Goal: Task Accomplishment & Management: Manage account settings

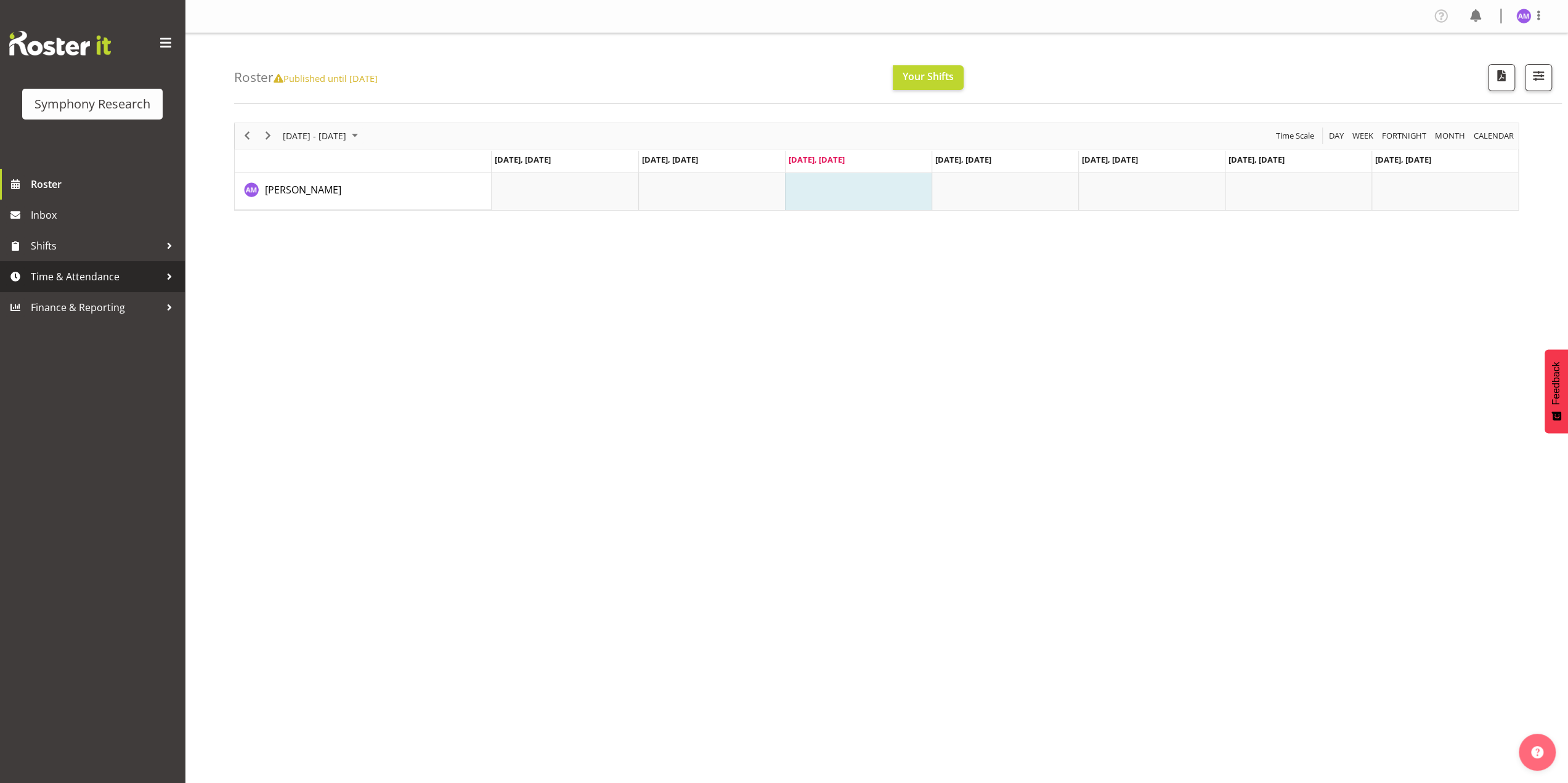
click at [168, 278] on div at bounding box center [170, 277] width 19 height 19
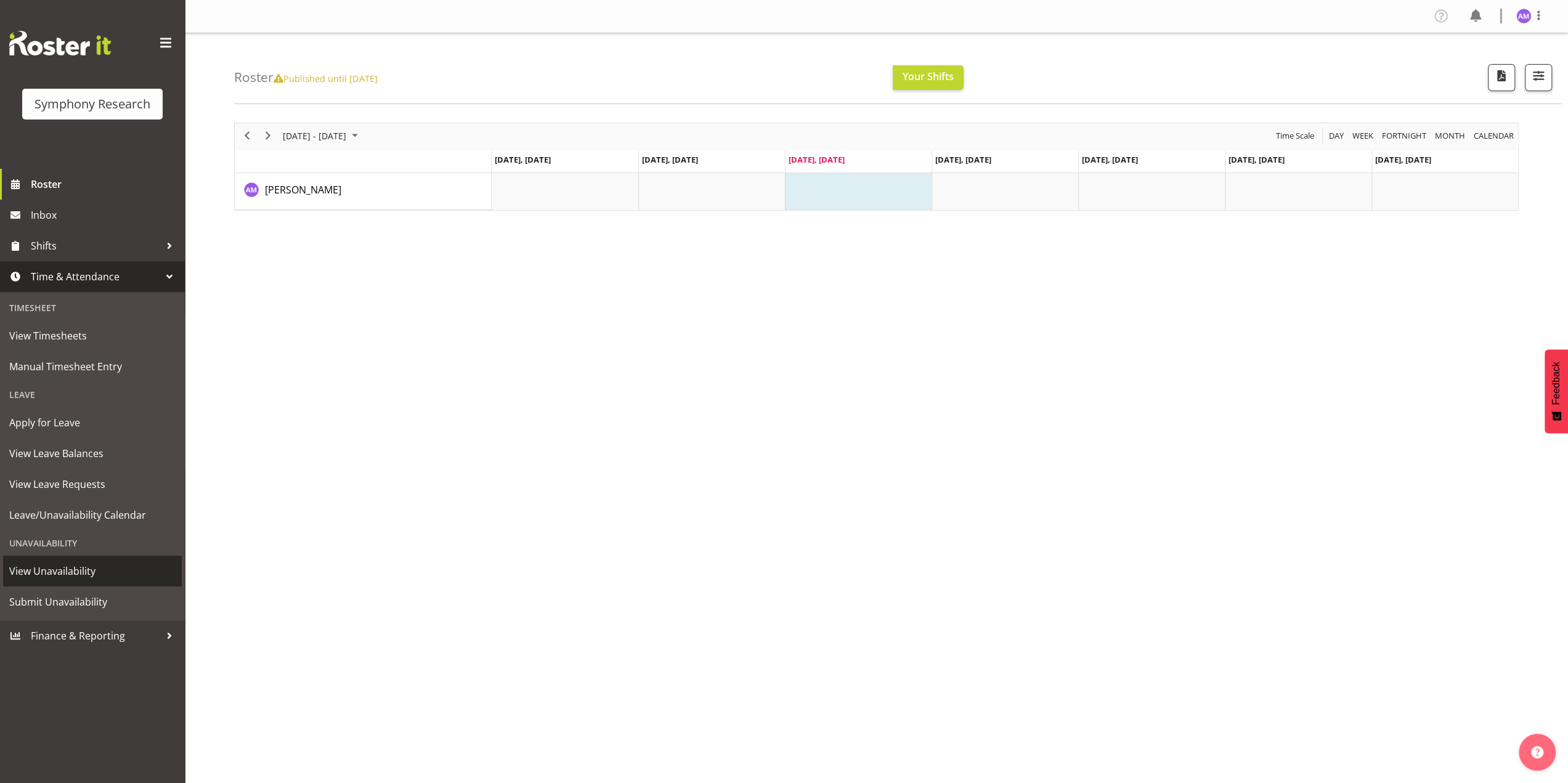
click at [73, 573] on span "View Unavailability" at bounding box center [93, 571] width 166 height 19
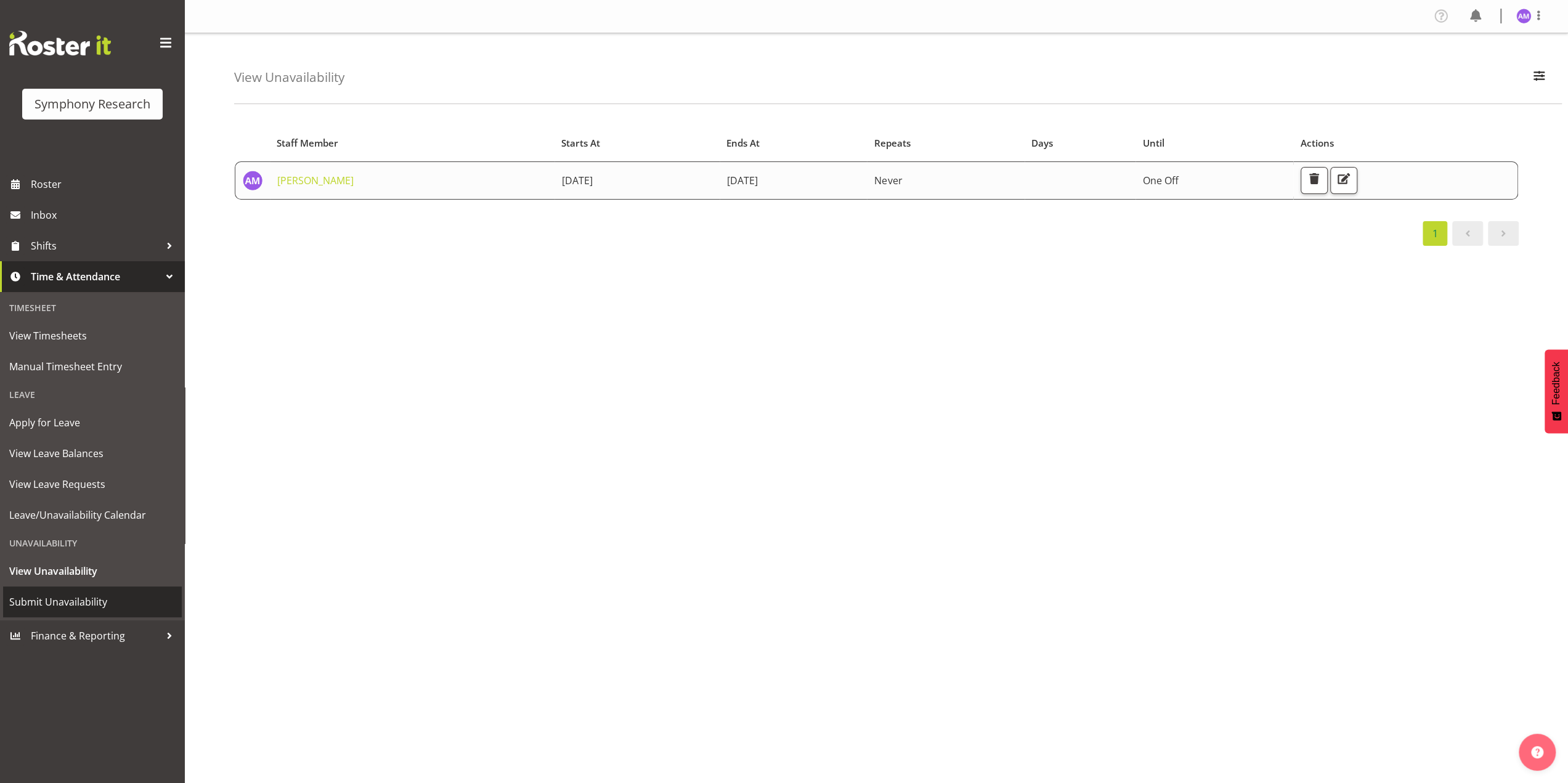
click at [84, 599] on span "Submit Unavailability" at bounding box center [93, 602] width 166 height 19
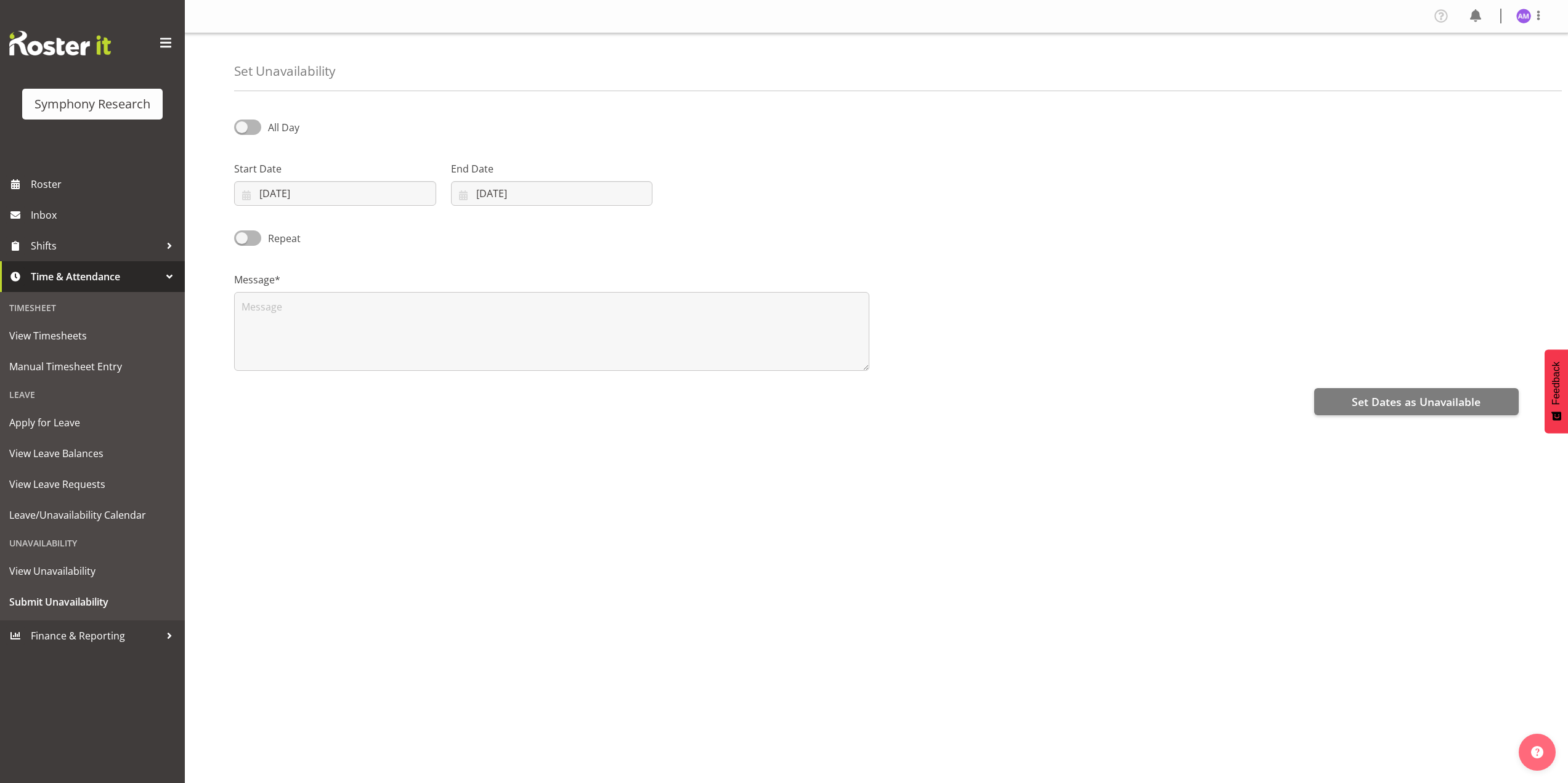
select select "9"
select select "2025"
click at [315, 188] on input "08/10/2025" at bounding box center [334, 193] width 202 height 24
click at [283, 341] on span "13" at bounding box center [286, 340] width 10 height 12
type input "13/10/2025"
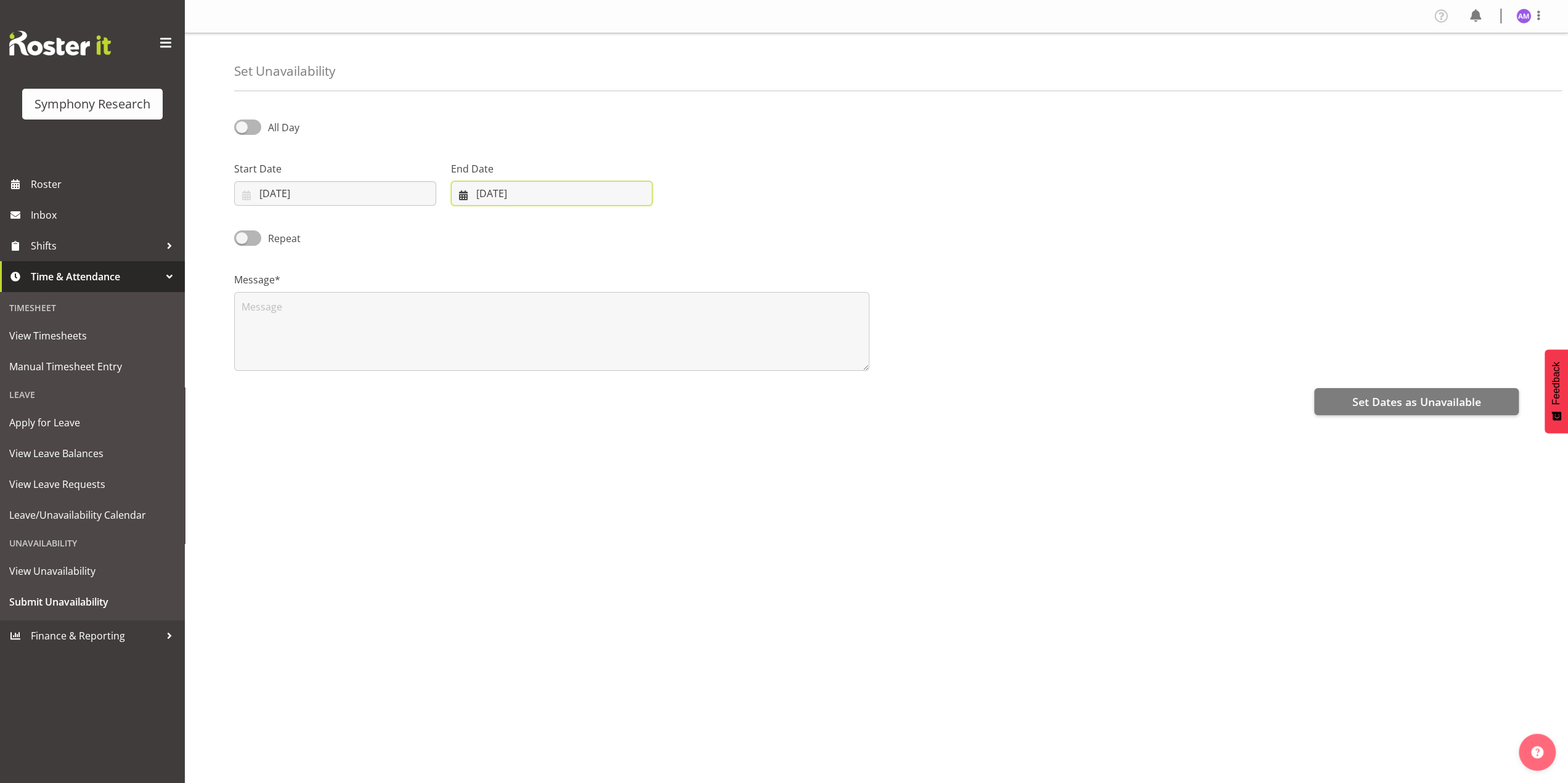
click at [511, 187] on input "08/10/2025" at bounding box center [552, 193] width 202 height 24
click at [614, 236] on link at bounding box center [622, 228] width 31 height 24
select select "10"
click at [477, 396] on link "30" at bounding box center [477, 407] width 24 height 23
type input "30/11/2025"
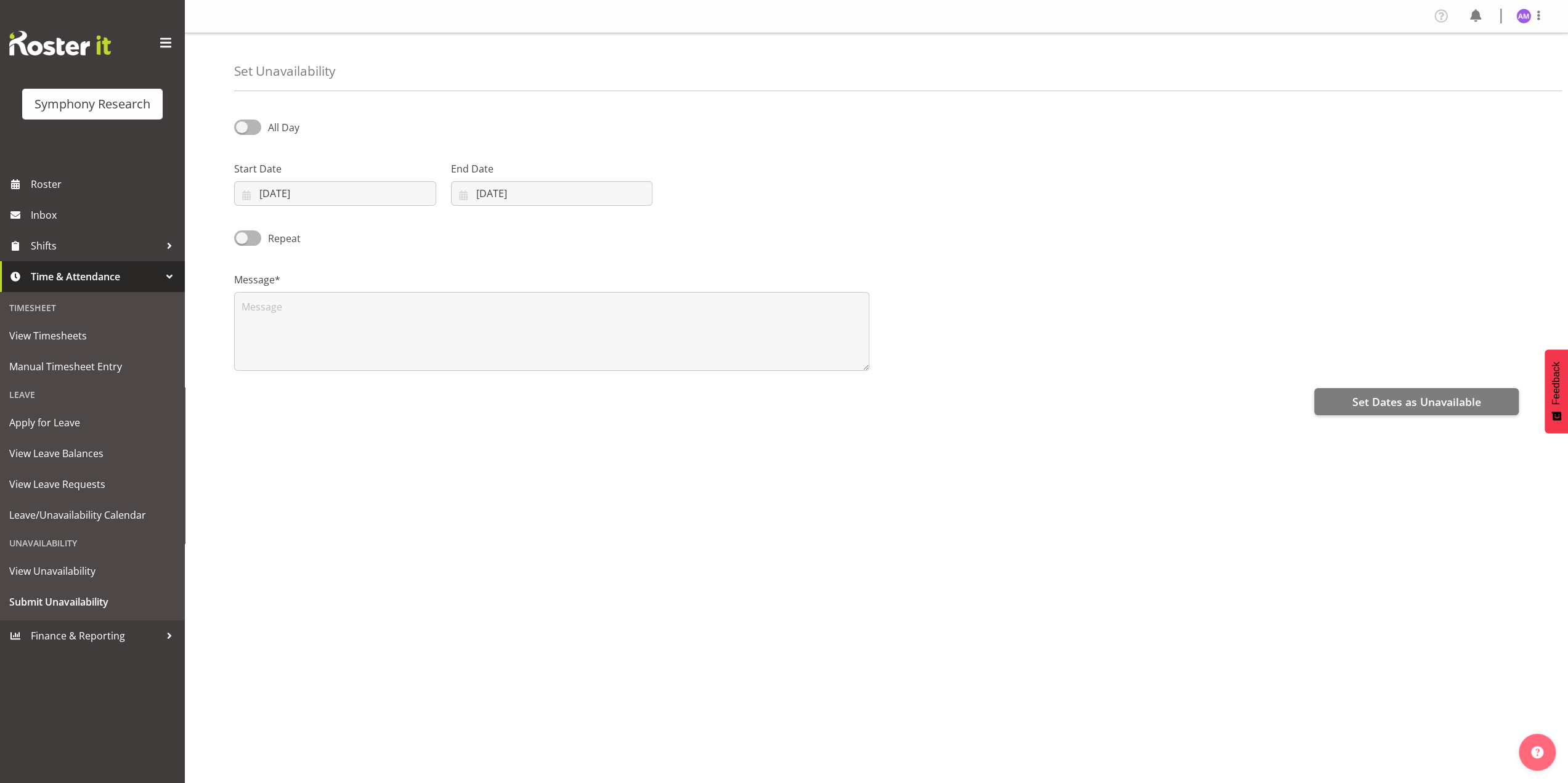
click at [511, 432] on div "All Day Start Date 13/10/2025 January February March April May June July August…" at bounding box center [900, 347] width 1333 height 493
click at [333, 191] on input "13/10/2025" at bounding box center [334, 193] width 202 height 24
click at [867, 483] on div "All Day Start Date 13/10/2025 January February March April May June July August…" at bounding box center [900, 347] width 1333 height 493
click at [545, 184] on input "30/11/2025" at bounding box center [552, 193] width 202 height 24
click at [925, 242] on div "Repeat" at bounding box center [876, 234] width 1299 height 42
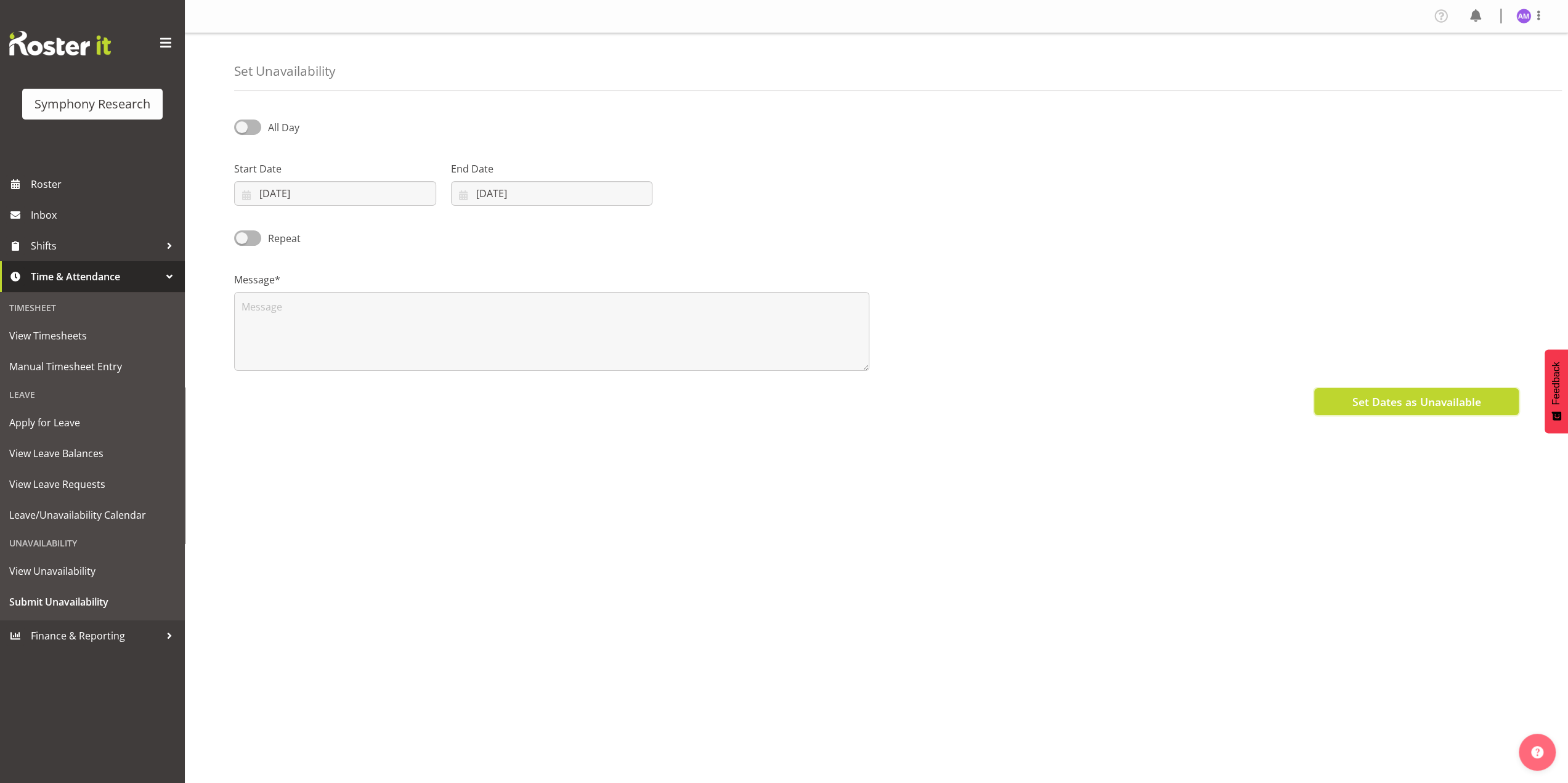
click at [1385, 405] on span "Set Dates as Unavailable" at bounding box center [1416, 402] width 129 height 16
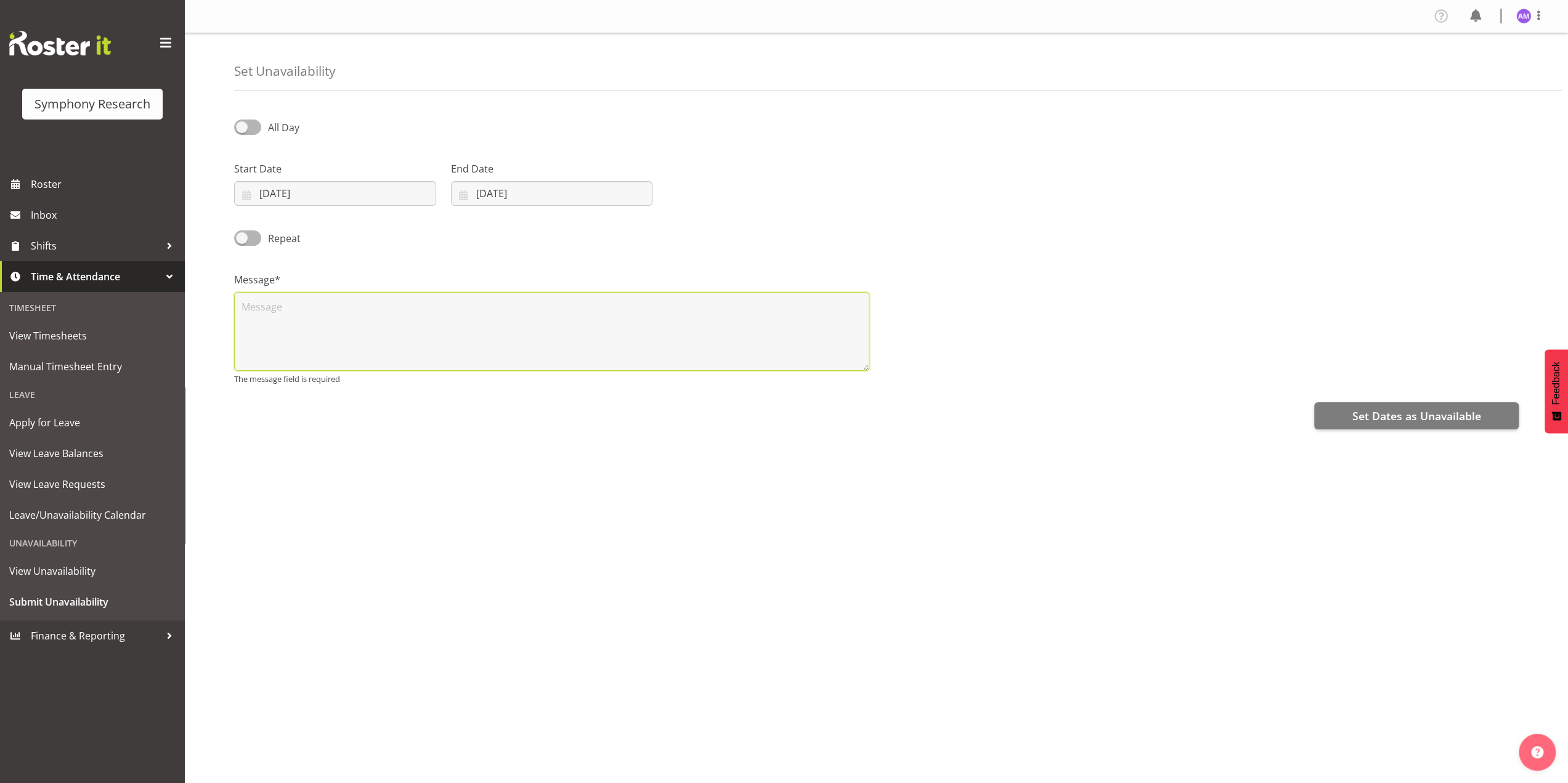
click at [660, 344] on textarea at bounding box center [551, 331] width 635 height 78
type textarea "N/A"
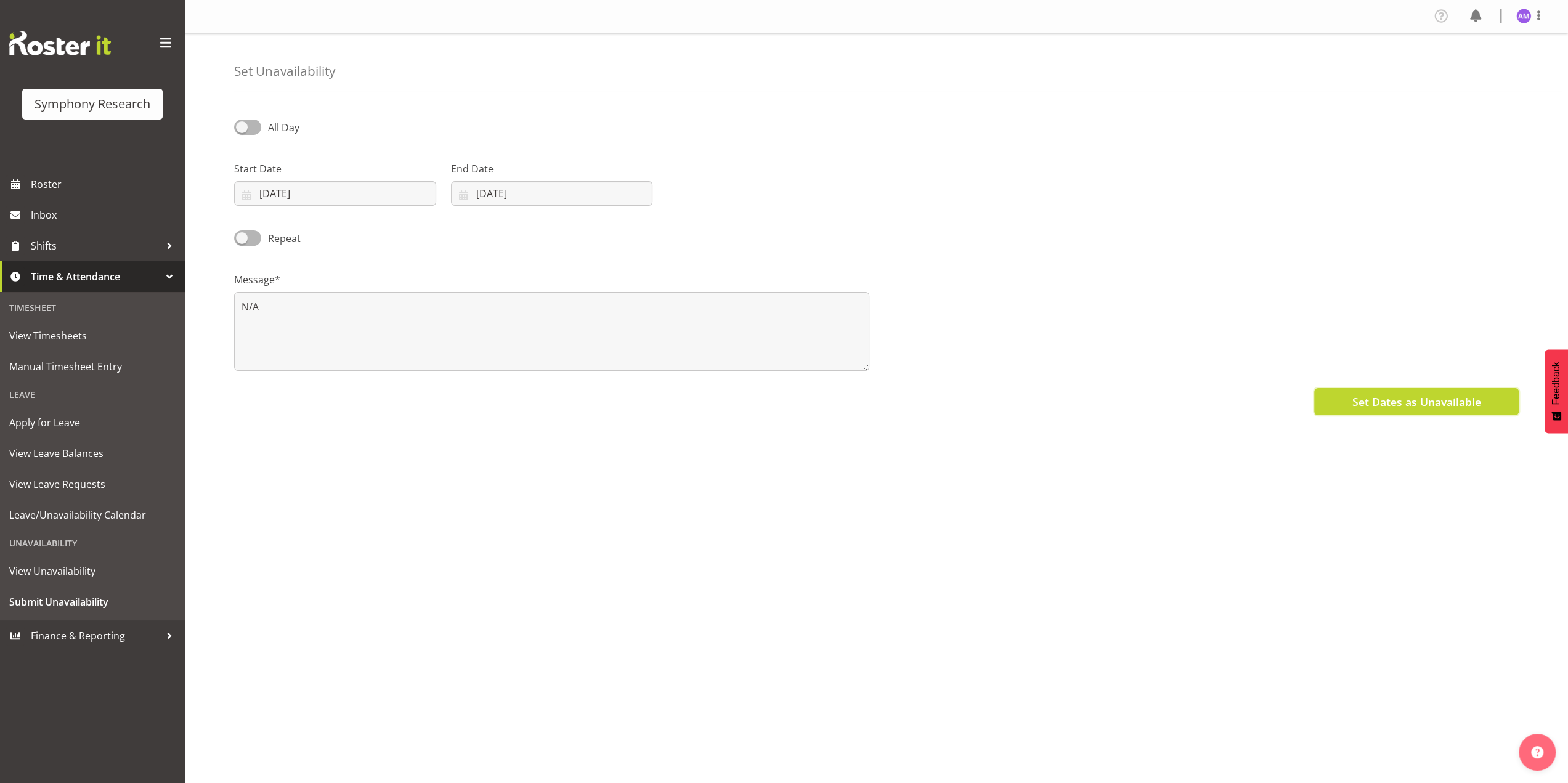
click at [1344, 411] on button "Set Dates as Unavailable" at bounding box center [1416, 402] width 205 height 27
